Goal: Task Accomplishment & Management: Manage account settings

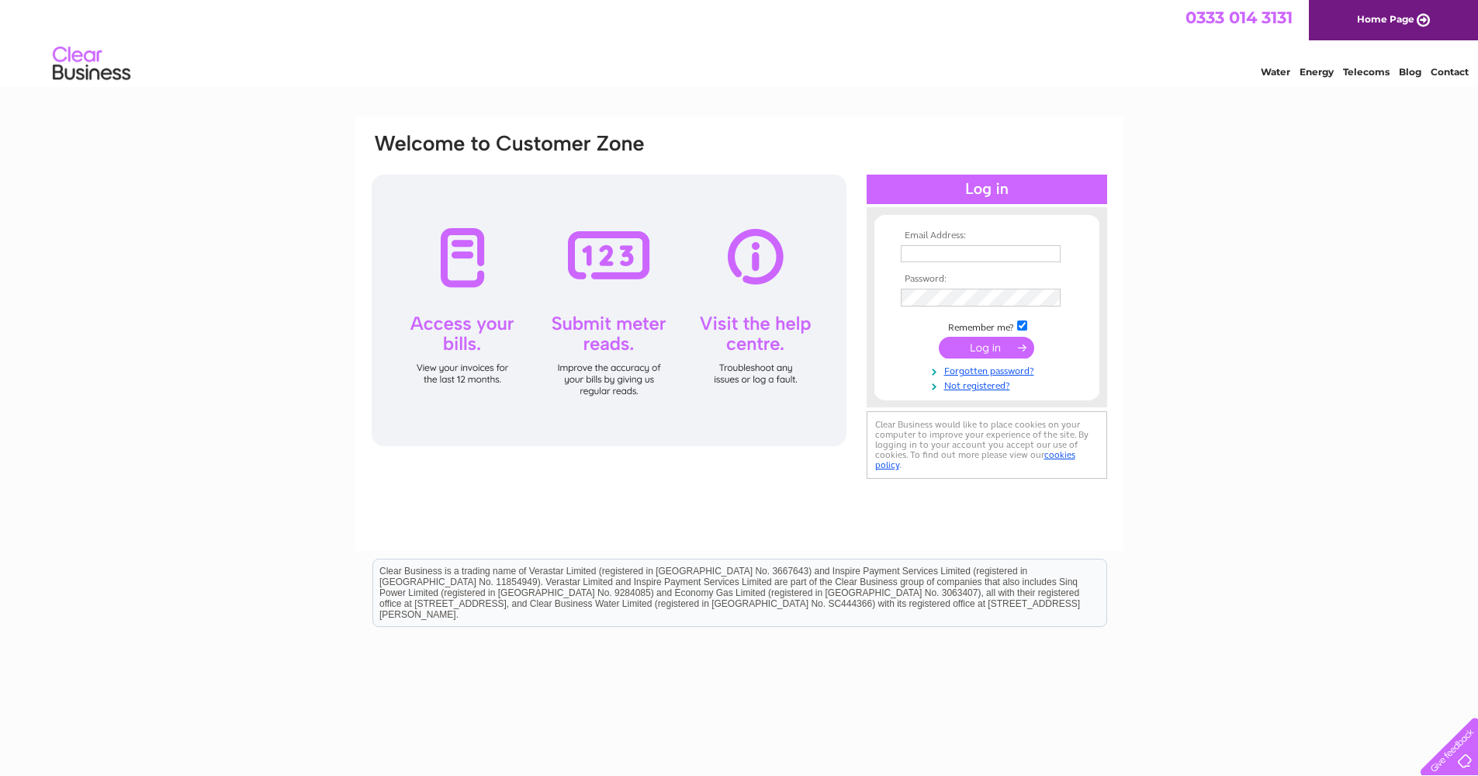
click at [1261, 337] on div "Email Address: Password:" at bounding box center [739, 466] width 1478 height 700
click at [1233, 14] on span "0333 014 3131" at bounding box center [1238, 17] width 107 height 19
click at [1005, 373] on link "Forgotten password?" at bounding box center [989, 371] width 176 height 15
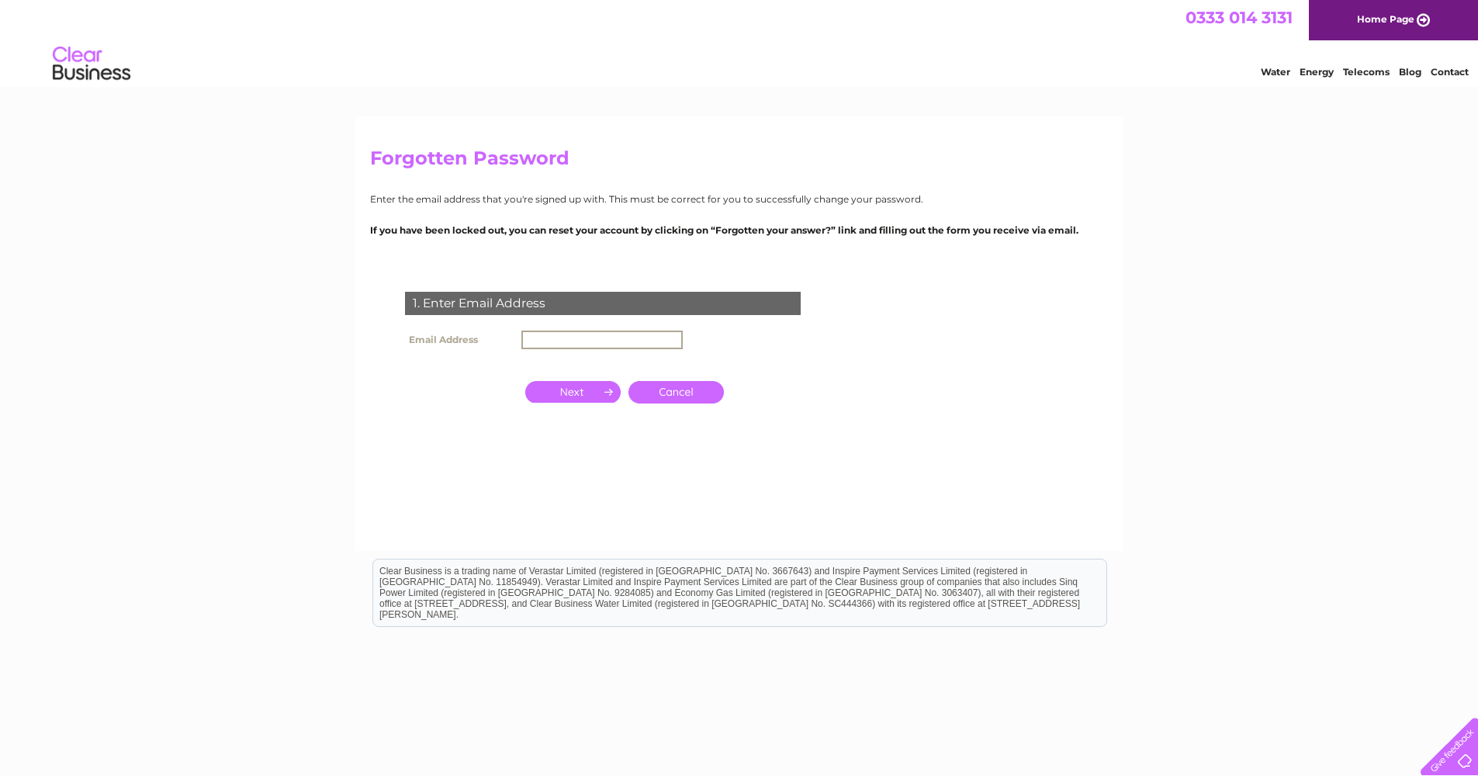
click at [643, 339] on input "text" at bounding box center [601, 339] width 161 height 19
type input "[EMAIL_ADDRESS][DOMAIN_NAME]"
click input "submit" at bounding box center [0, 0] width 0 height 0
